Goal: Information Seeking & Learning: Understand process/instructions

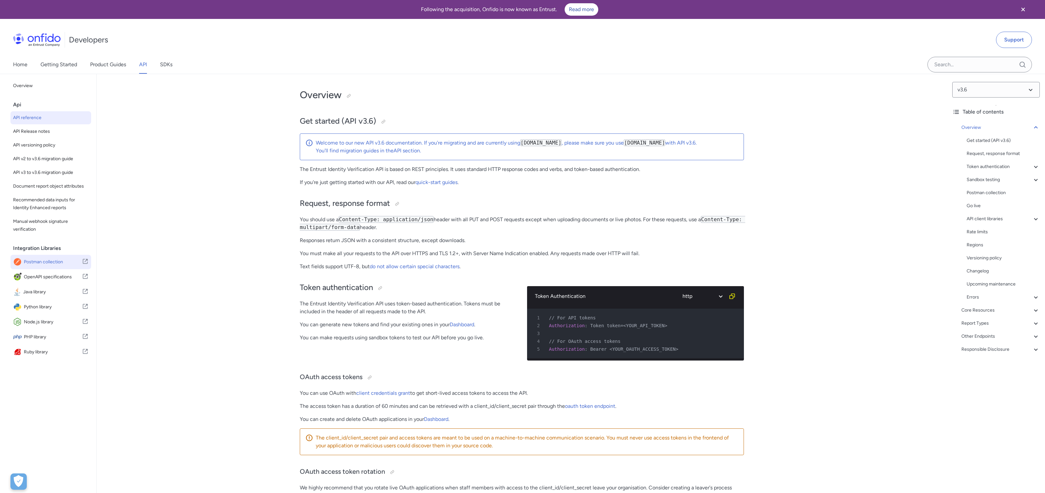
click at [62, 263] on span "Postman collection" at bounding box center [53, 262] width 58 height 9
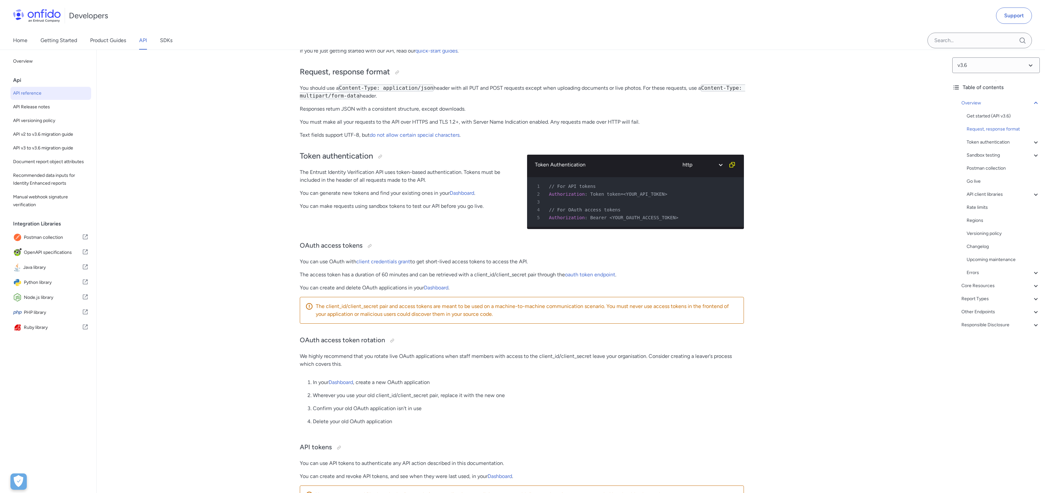
scroll to position [130, 0]
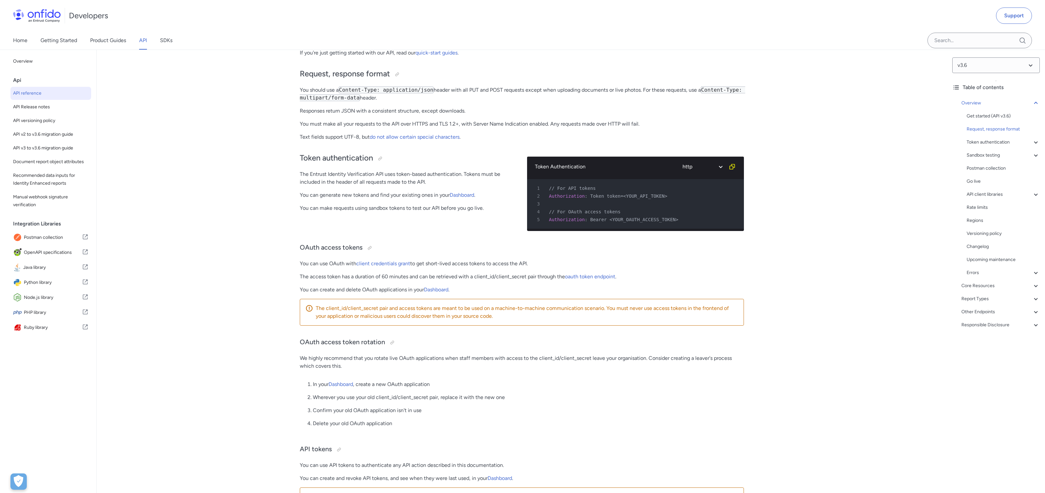
click at [142, 42] on link "API" at bounding box center [143, 40] width 8 height 18
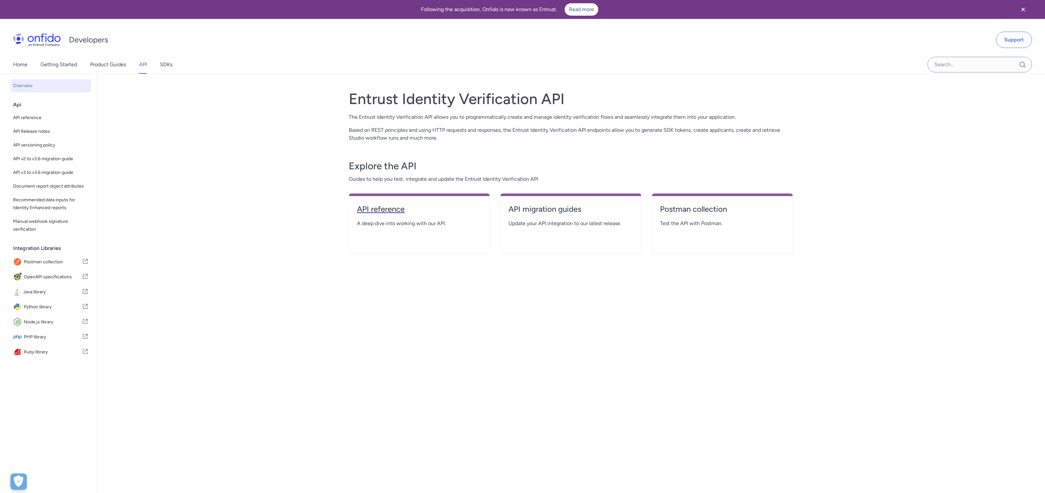
click at [397, 214] on h4 "API reference" at bounding box center [419, 209] width 125 height 10
select select "http"
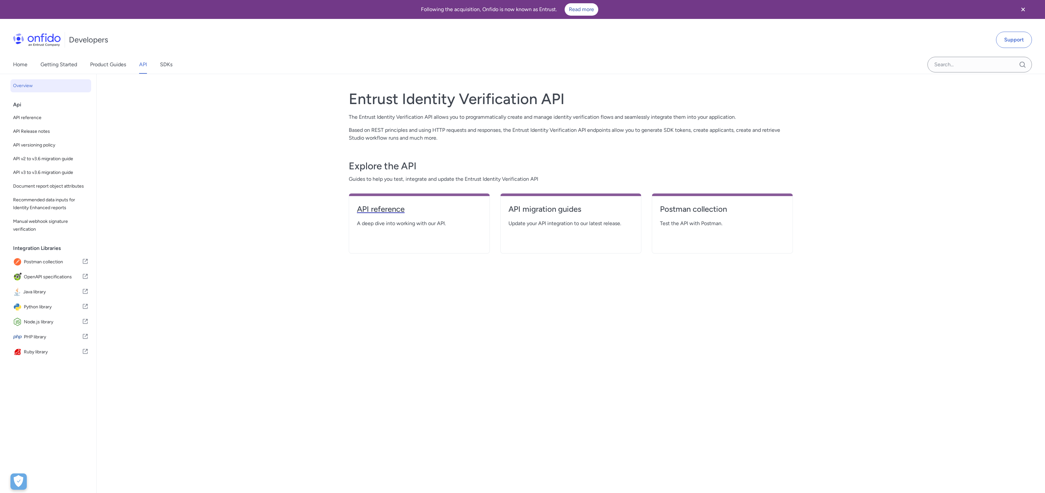
select select "http"
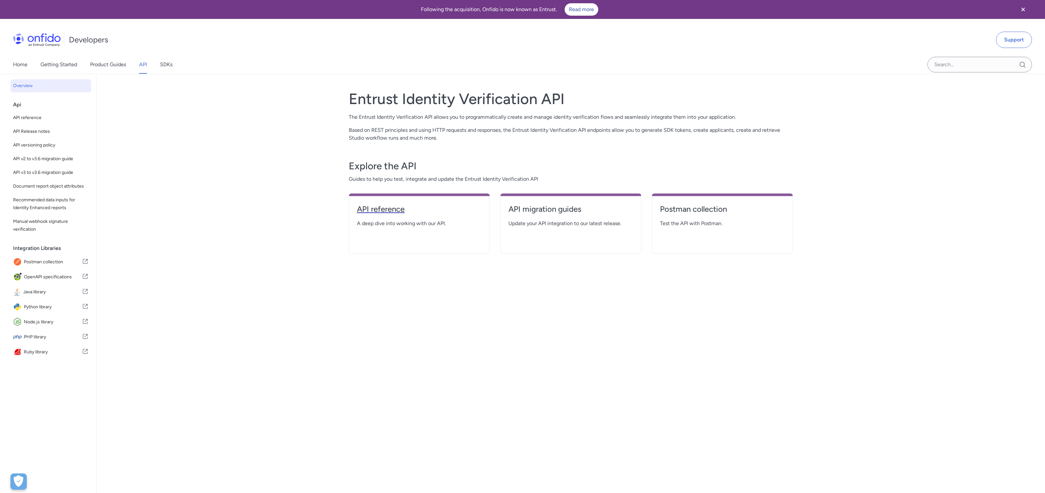
select select "http"
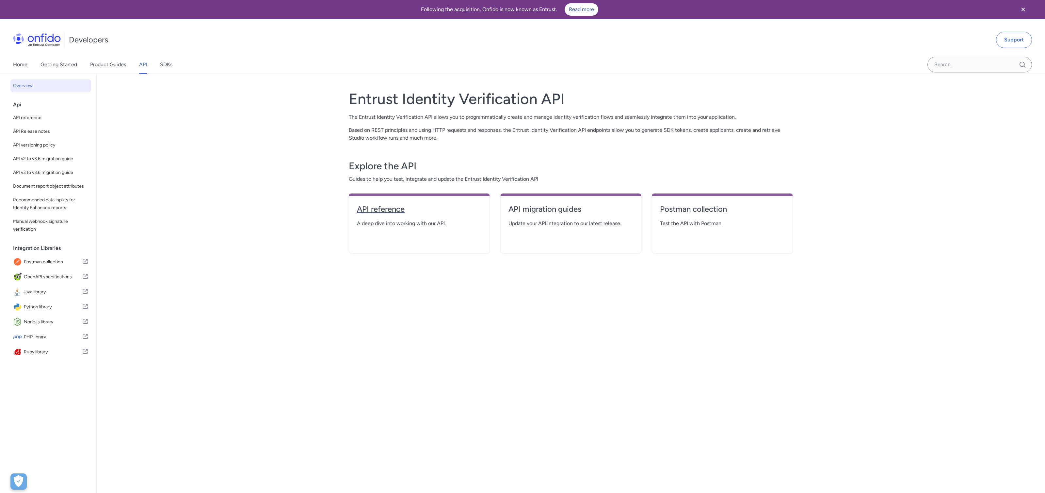
select select "http"
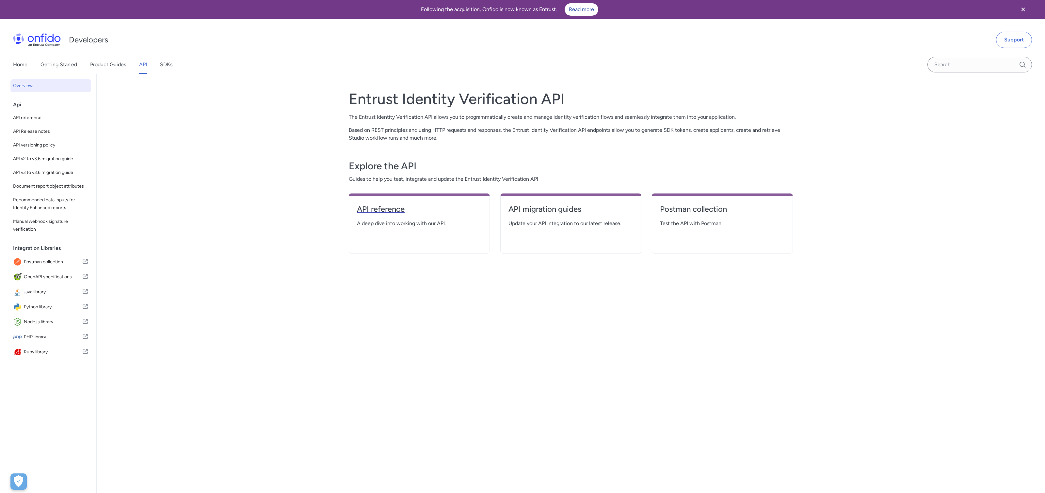
select select "http"
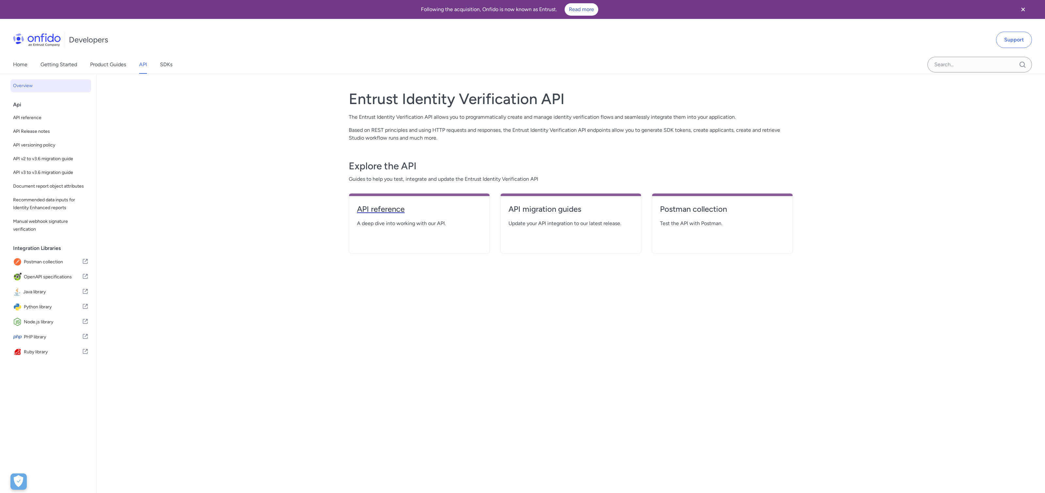
select select "http"
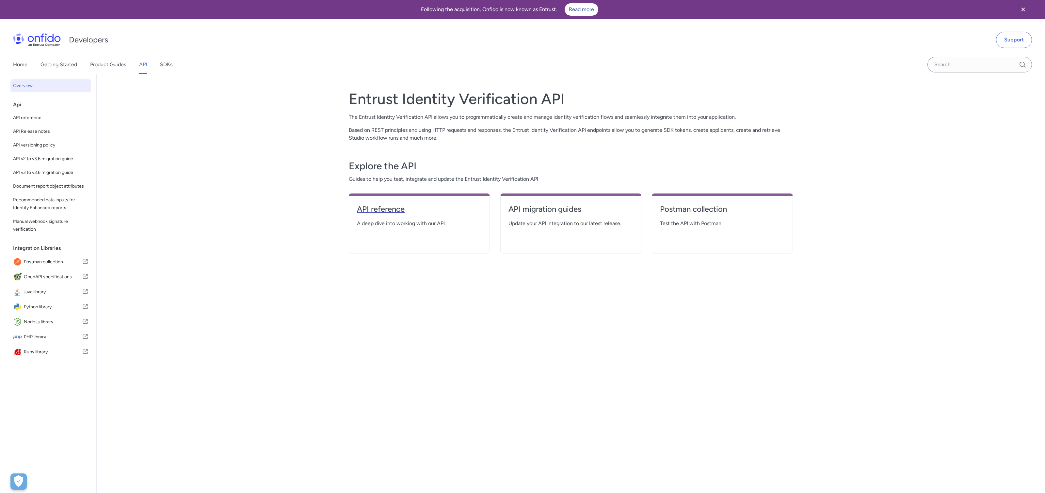
select select "http"
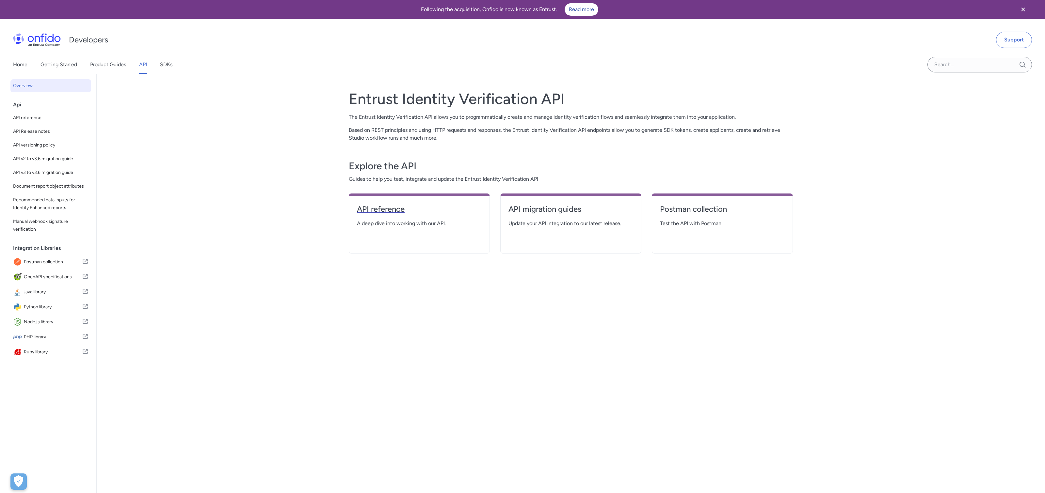
select select "http"
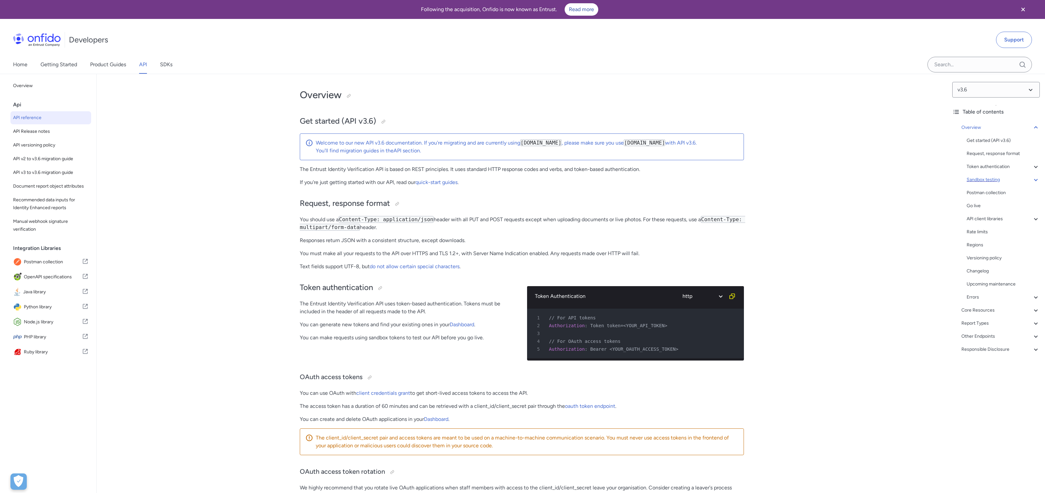
click at [1034, 181] on icon at bounding box center [1036, 180] width 8 height 8
